Goal: Register for event/course

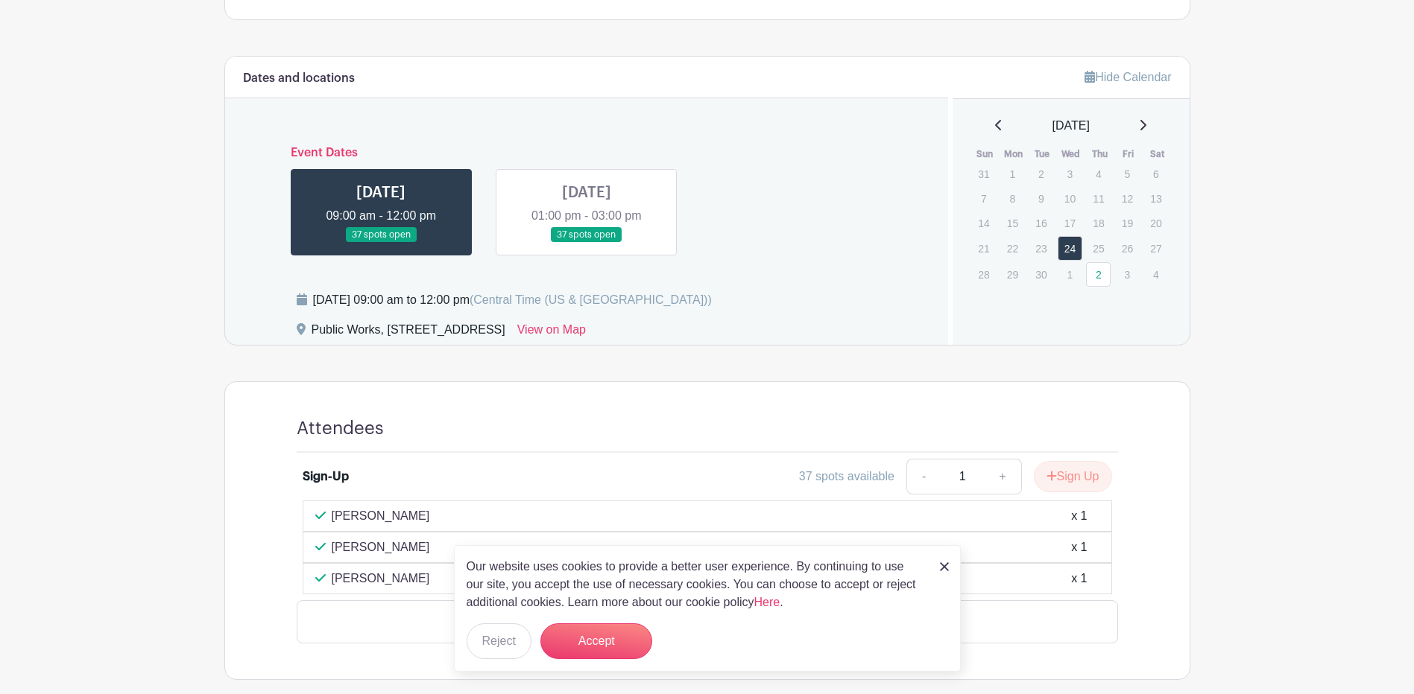
scroll to position [624, 0]
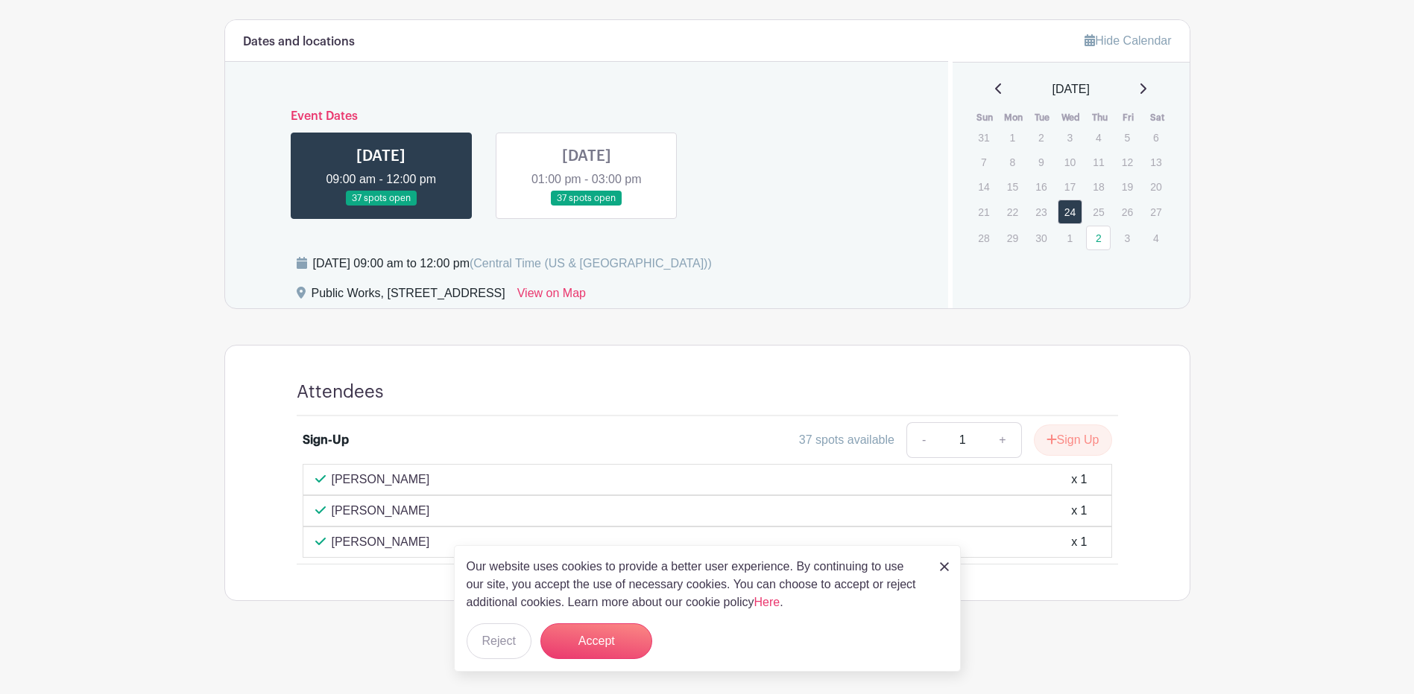
click at [121, 320] on main "Log In Sign Up for Free Training & Development Reasonable Suspicion Training Cr…" at bounding box center [707, 35] width 1414 height 1318
click at [586, 206] on link at bounding box center [586, 206] width 0 height 0
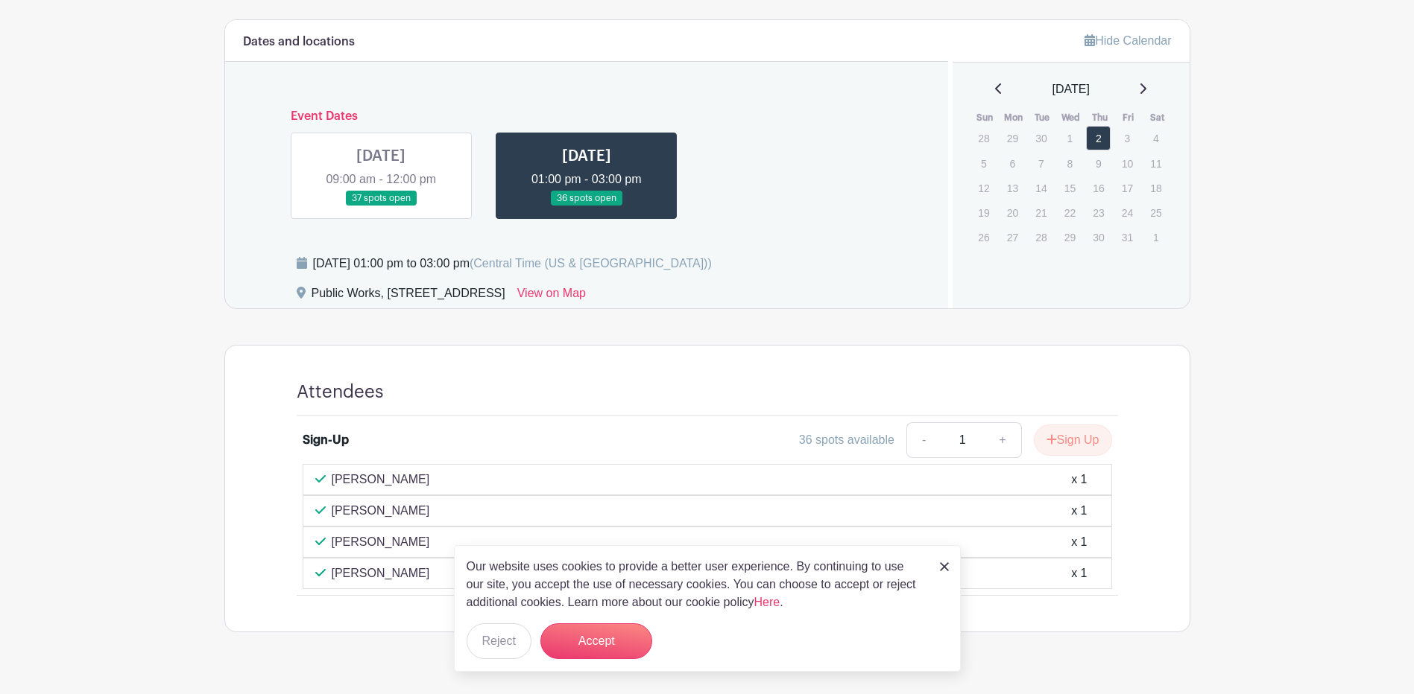
click at [381, 206] on link at bounding box center [381, 206] width 0 height 0
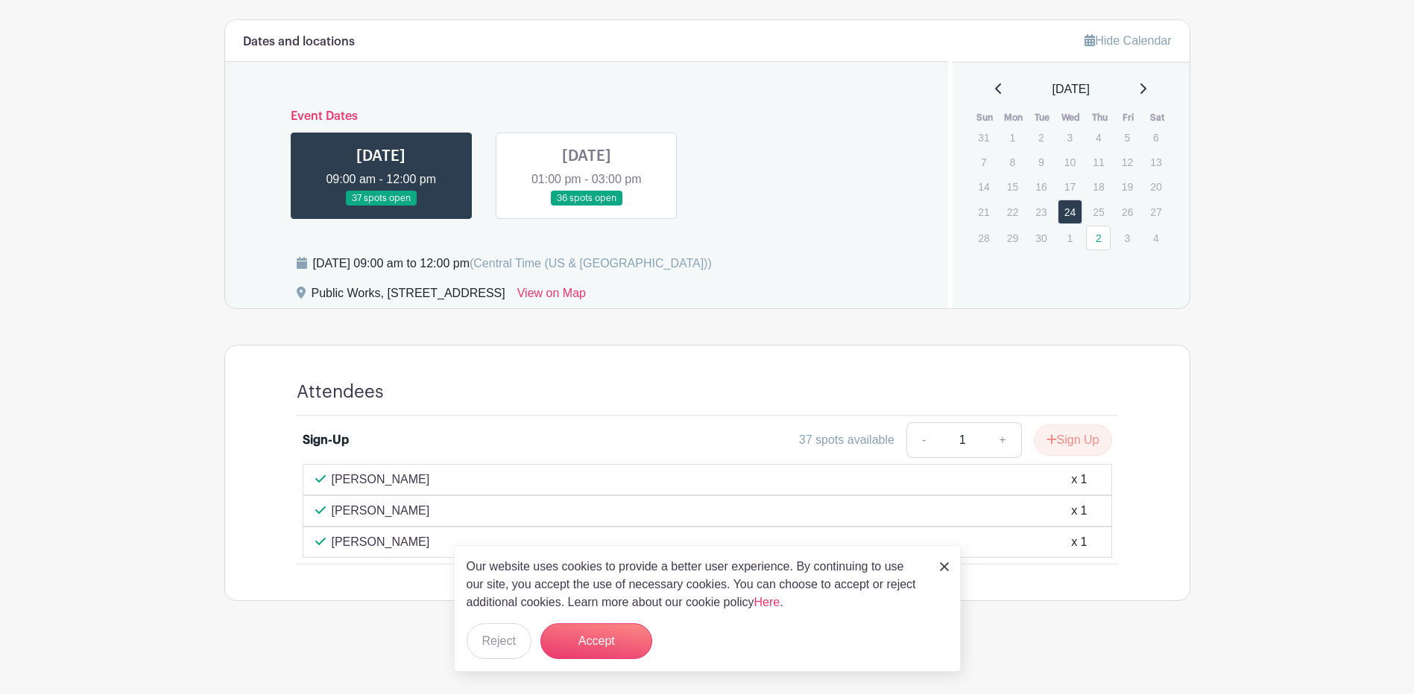
click at [586, 206] on link at bounding box center [586, 206] width 0 height 0
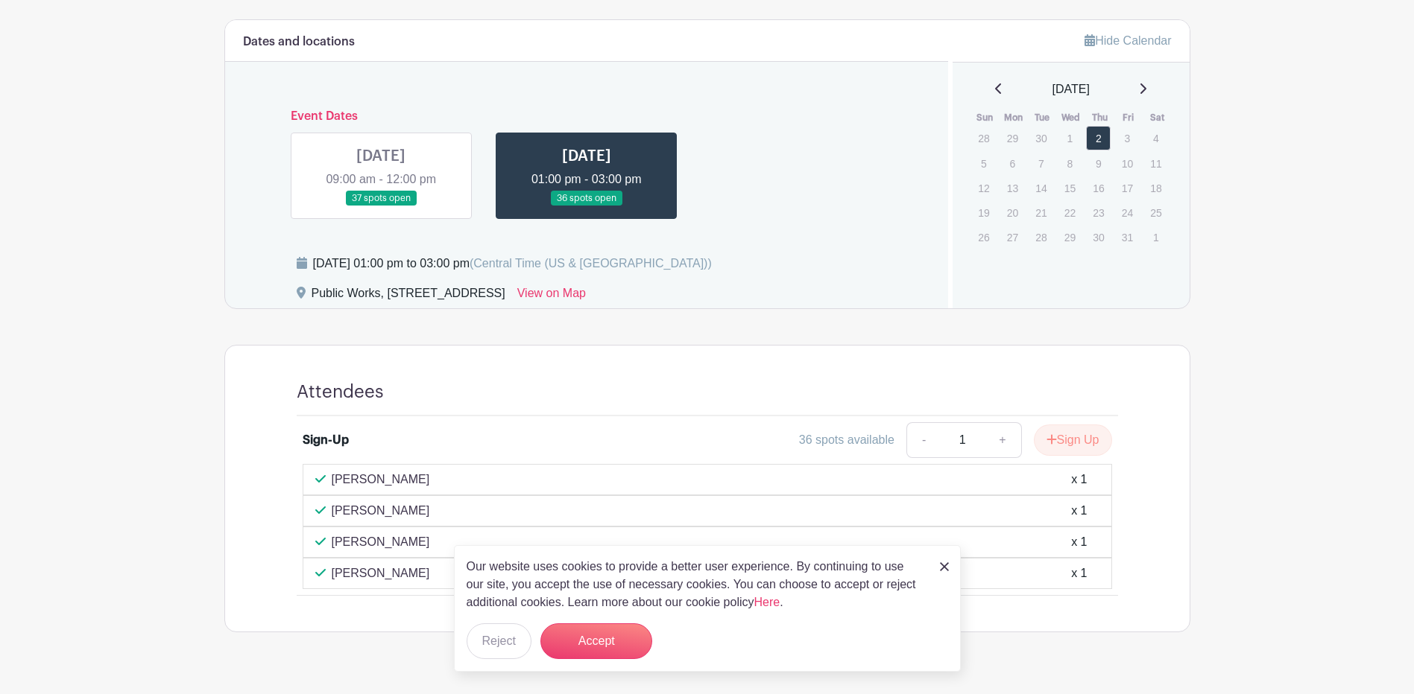
click at [381, 206] on link at bounding box center [381, 206] width 0 height 0
